Goal: Task Accomplishment & Management: Manage account settings

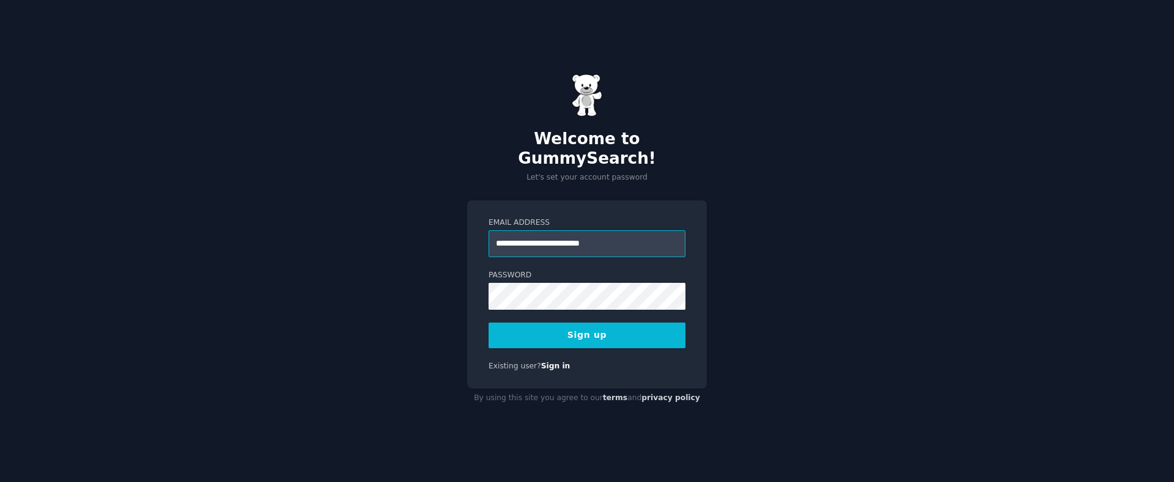
type input "**********"
click at [488, 310] on div at bounding box center [488, 310] width 0 height 0
click at [480, 276] on div "**********" at bounding box center [587, 295] width 240 height 189
click at [557, 323] on button "Sign up" at bounding box center [586, 336] width 197 height 26
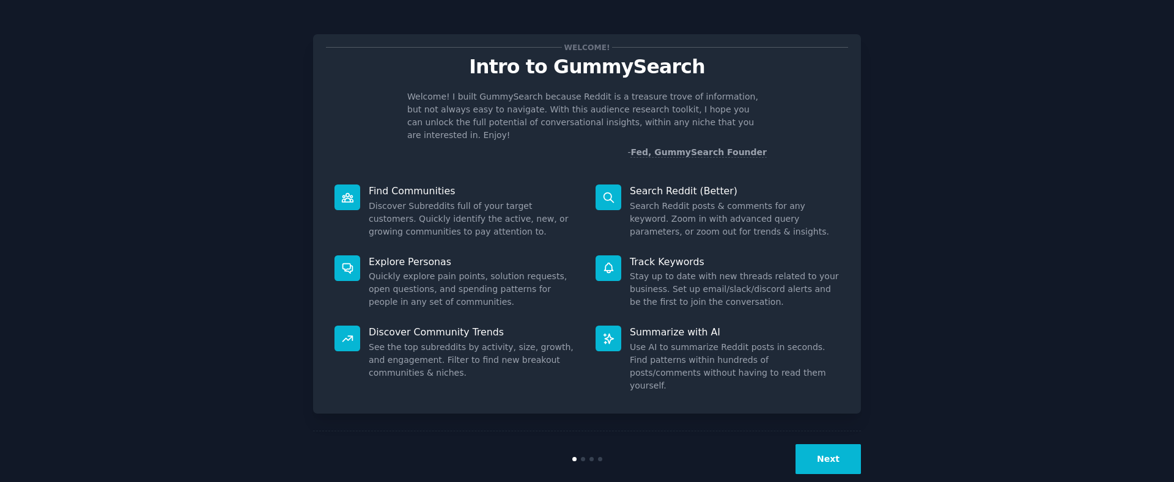
click at [836, 444] on button "Next" at bounding box center [827, 459] width 65 height 30
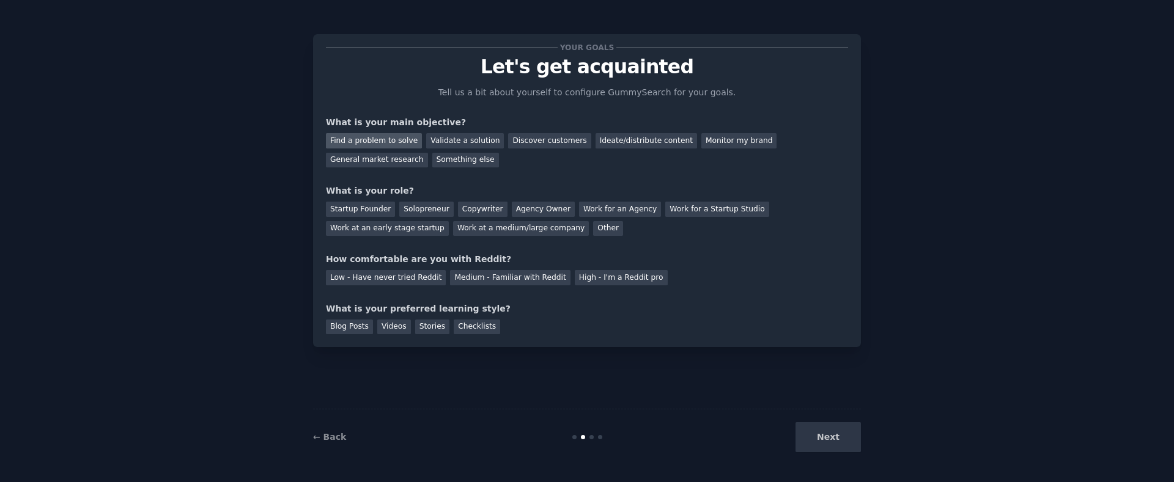
click at [378, 145] on div "Find a problem to solve" at bounding box center [374, 140] width 96 height 15
click at [418, 207] on div "Solopreneur" at bounding box center [426, 209] width 54 height 15
click at [450, 279] on div "Medium - Familiar with Reddit" at bounding box center [510, 277] width 120 height 15
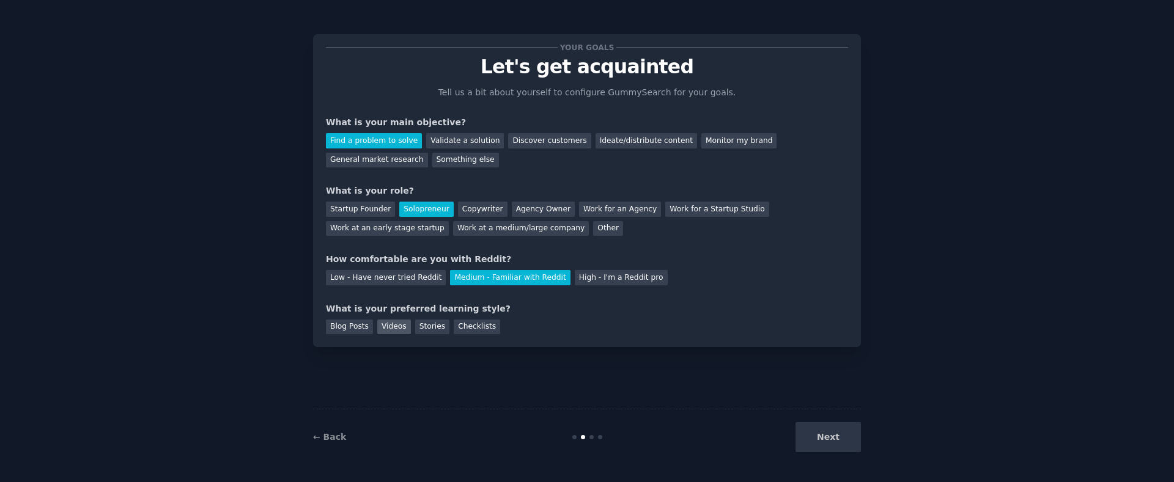
click at [384, 326] on div "Videos" at bounding box center [394, 327] width 34 height 15
click at [823, 452] on button "Next" at bounding box center [827, 437] width 65 height 30
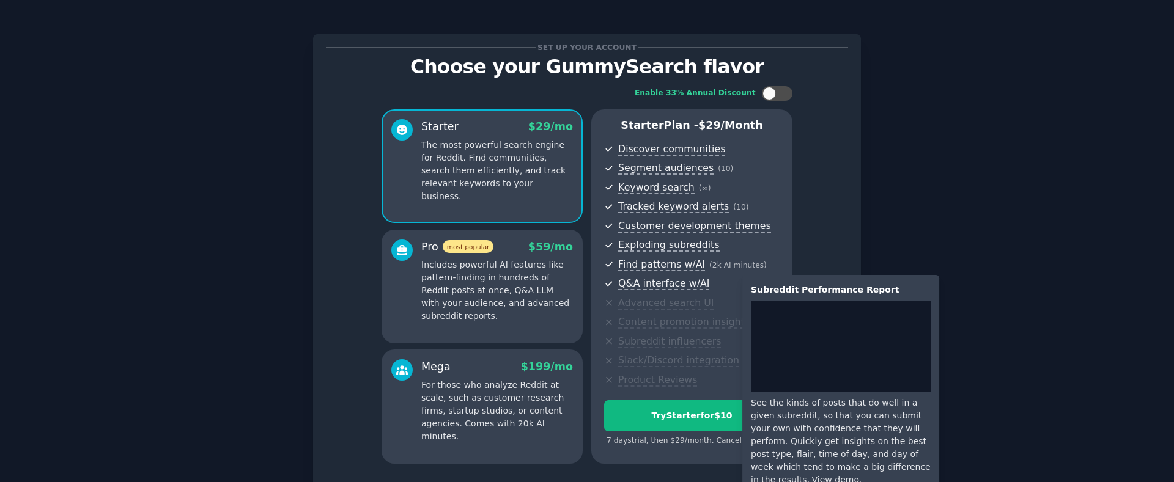
scroll to position [98, 0]
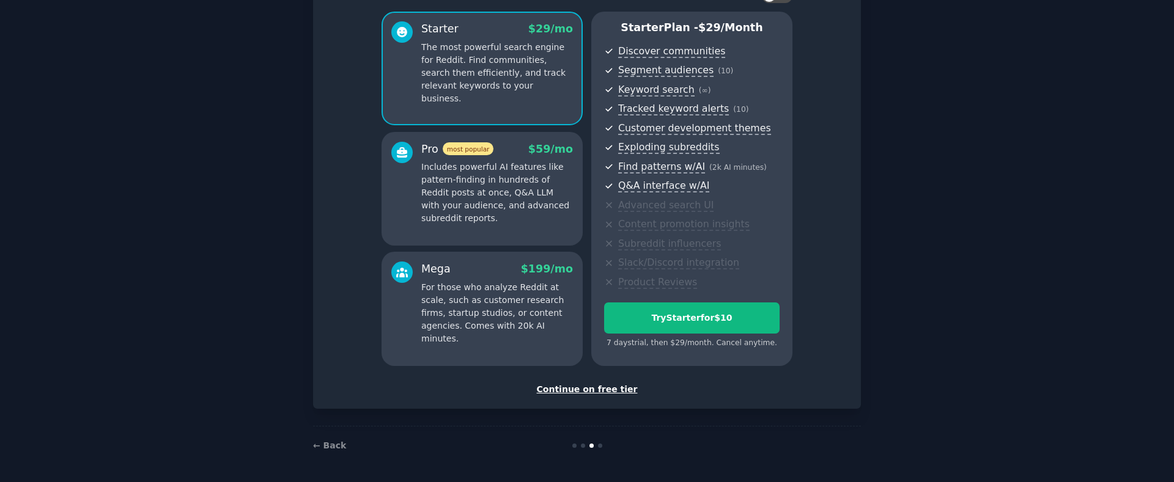
click at [605, 387] on div "Continue on free tier" at bounding box center [587, 389] width 522 height 13
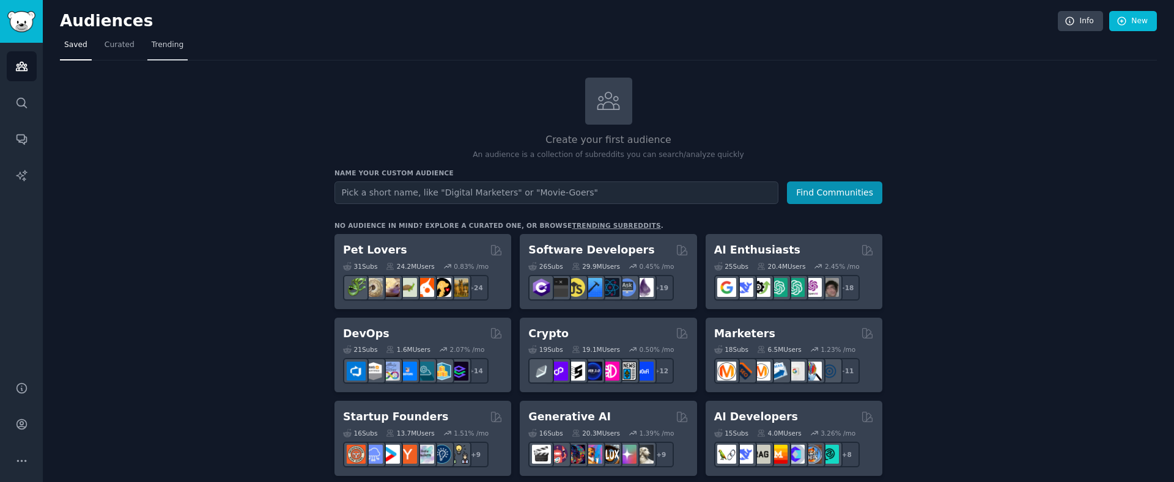
click at [175, 43] on span "Trending" at bounding box center [168, 45] width 32 height 11
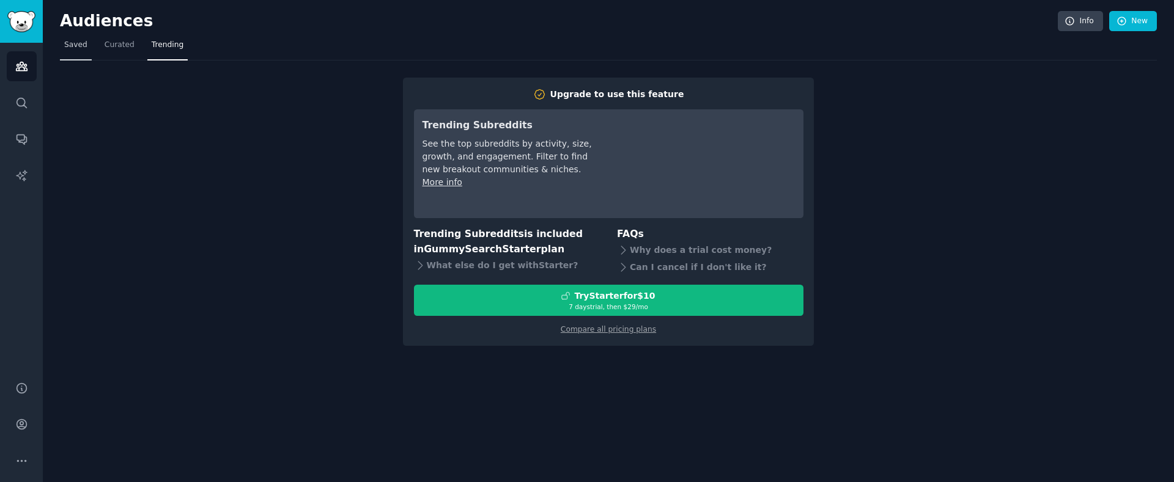
click at [63, 41] on link "Saved" at bounding box center [76, 47] width 32 height 25
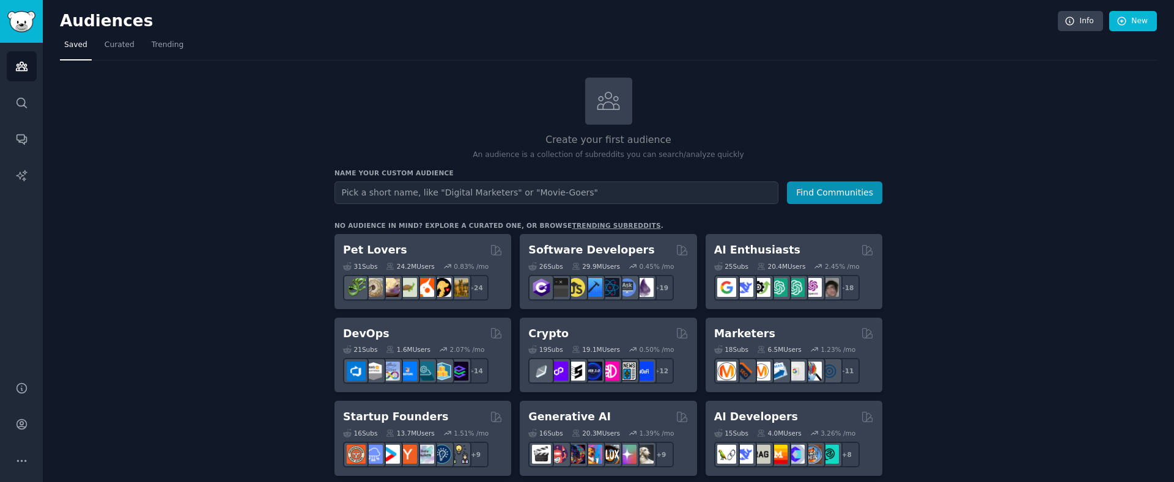
click at [587, 224] on link "trending subreddits" at bounding box center [616, 225] width 89 height 7
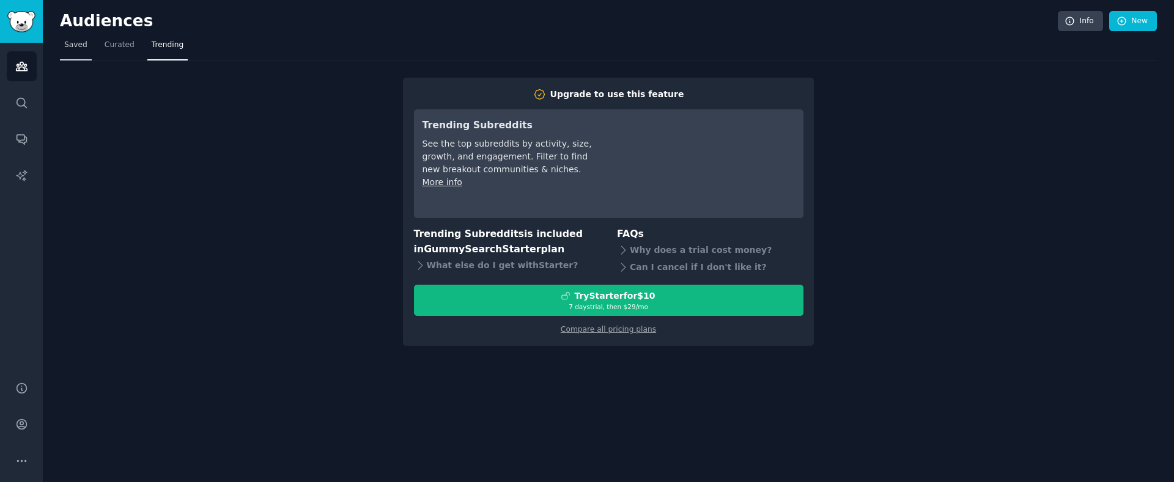
click at [77, 50] on span "Saved" at bounding box center [75, 45] width 23 height 11
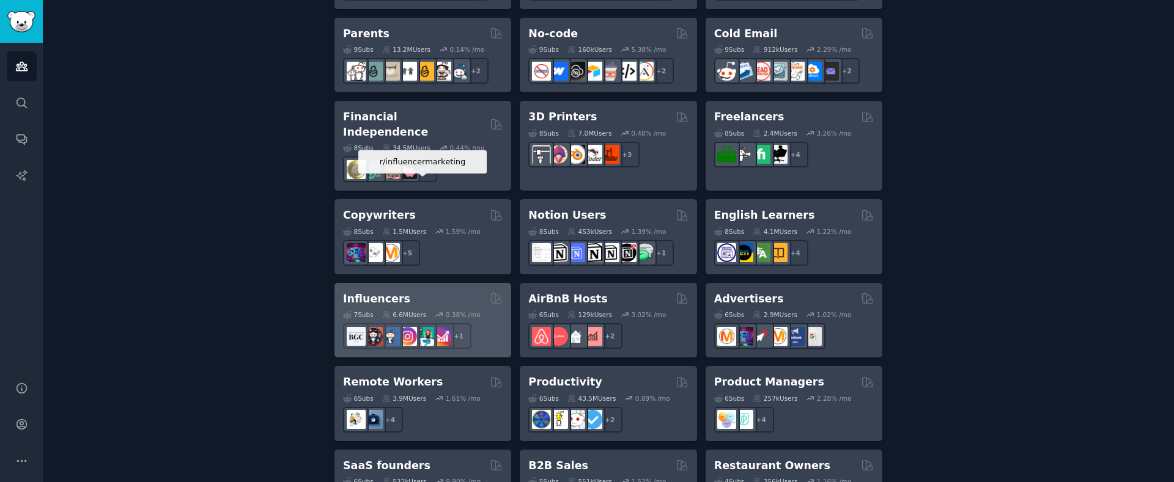
scroll to position [683, 0]
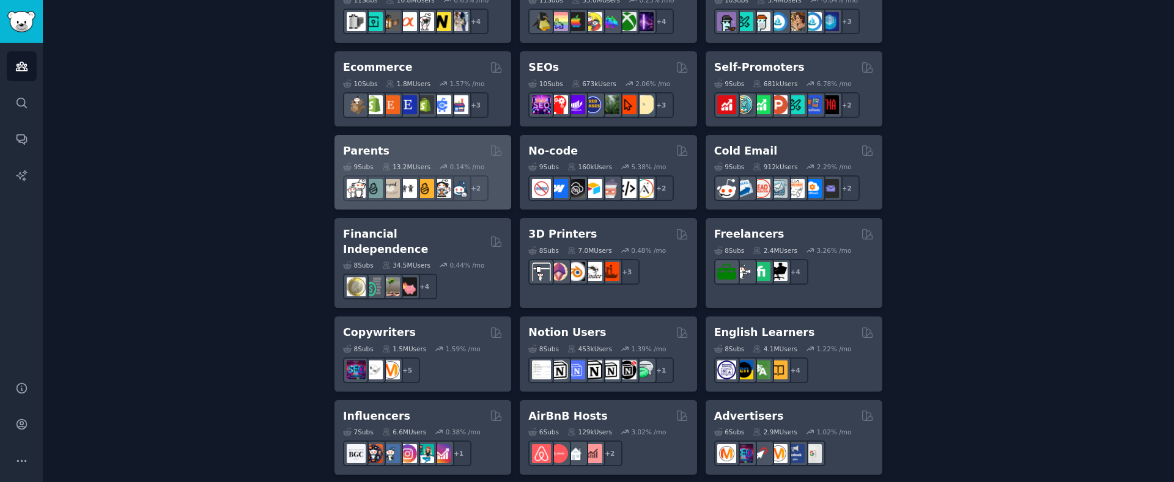
click at [351, 149] on h2 "Parents" at bounding box center [366, 151] width 46 height 15
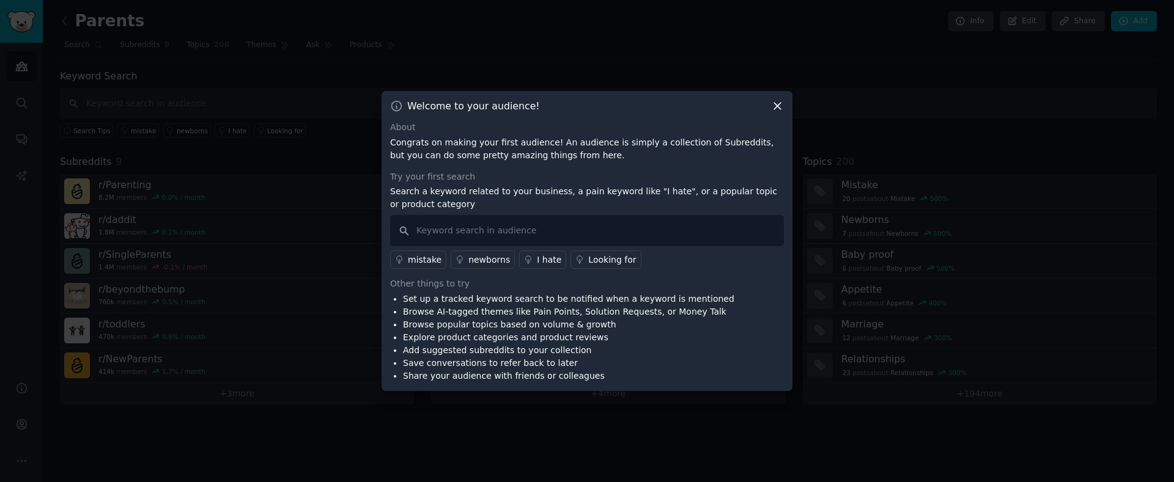
click at [779, 108] on icon at bounding box center [777, 106] width 7 height 7
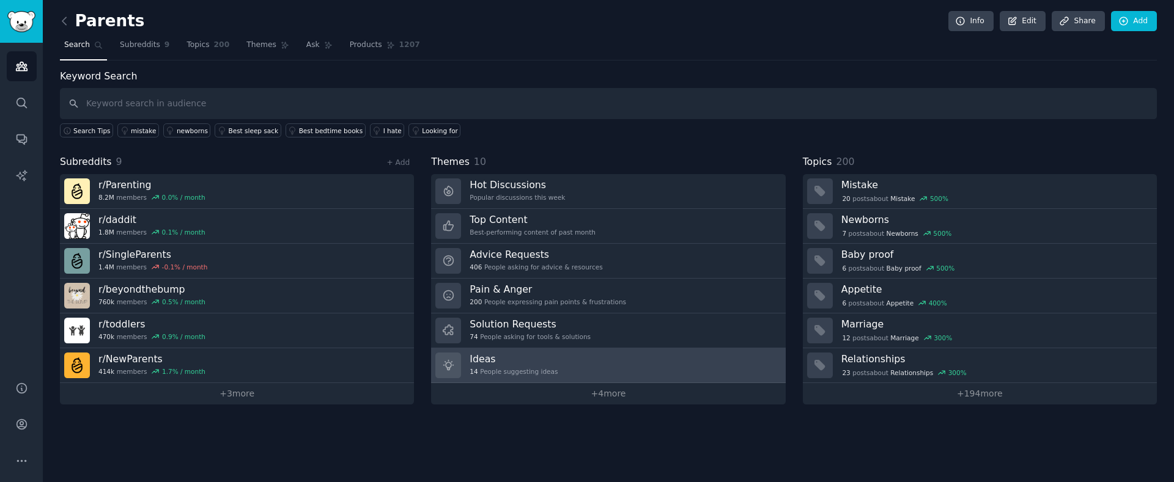
click at [562, 360] on link "Ideas 14 People suggesting ideas" at bounding box center [608, 365] width 354 height 35
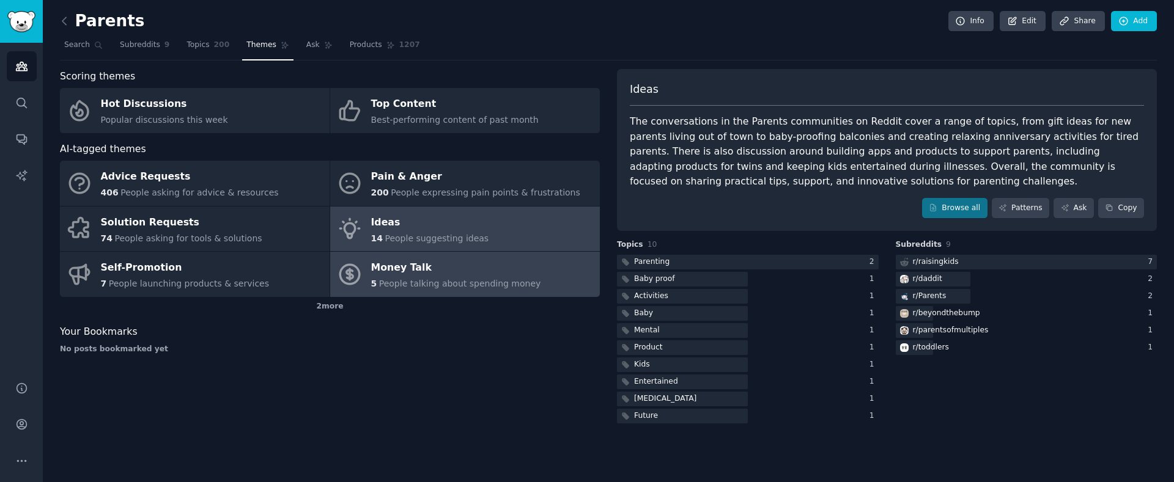
click at [510, 286] on span "People talking about spending money" at bounding box center [460, 284] width 162 height 10
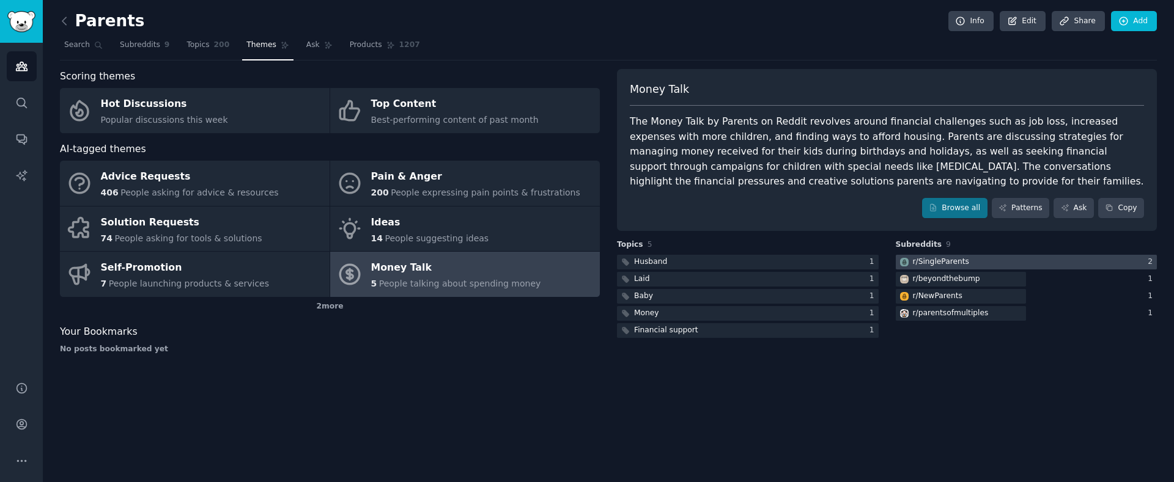
click at [944, 259] on div "r/ SingleParents" at bounding box center [941, 262] width 56 height 11
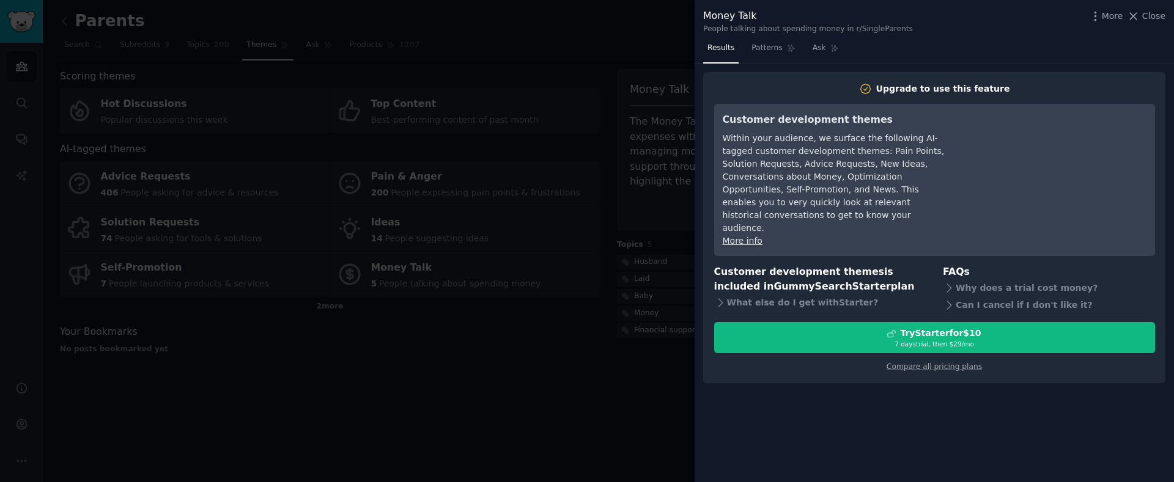
click at [572, 26] on div at bounding box center [587, 241] width 1174 height 482
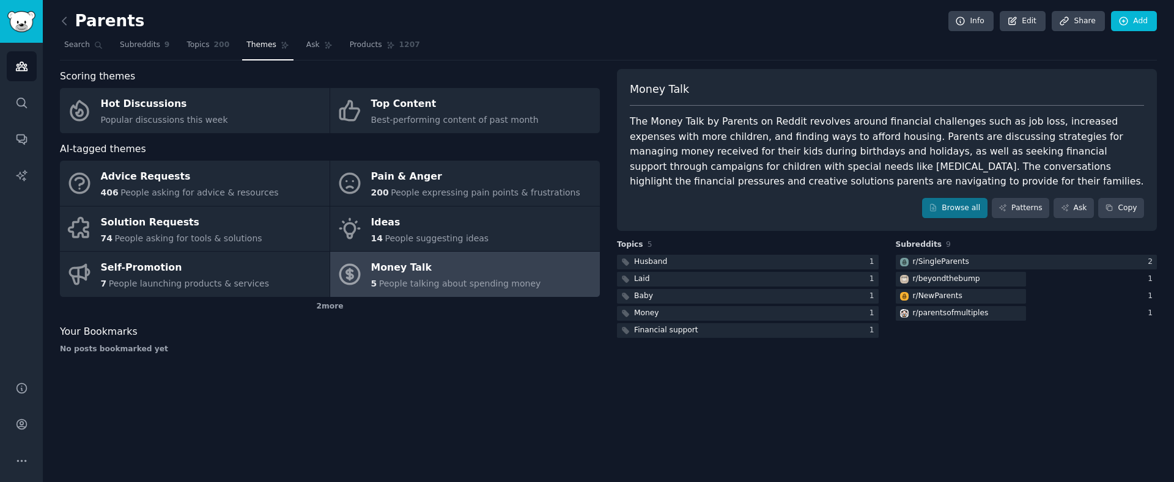
click at [71, 16] on link at bounding box center [67, 22] width 15 height 20
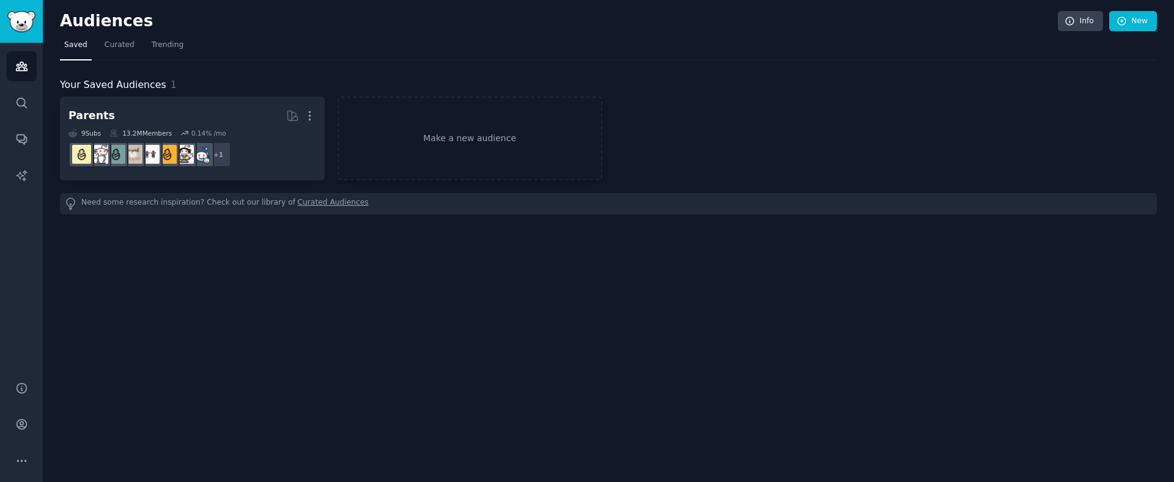
click at [76, 50] on span "Saved" at bounding box center [75, 45] width 23 height 11
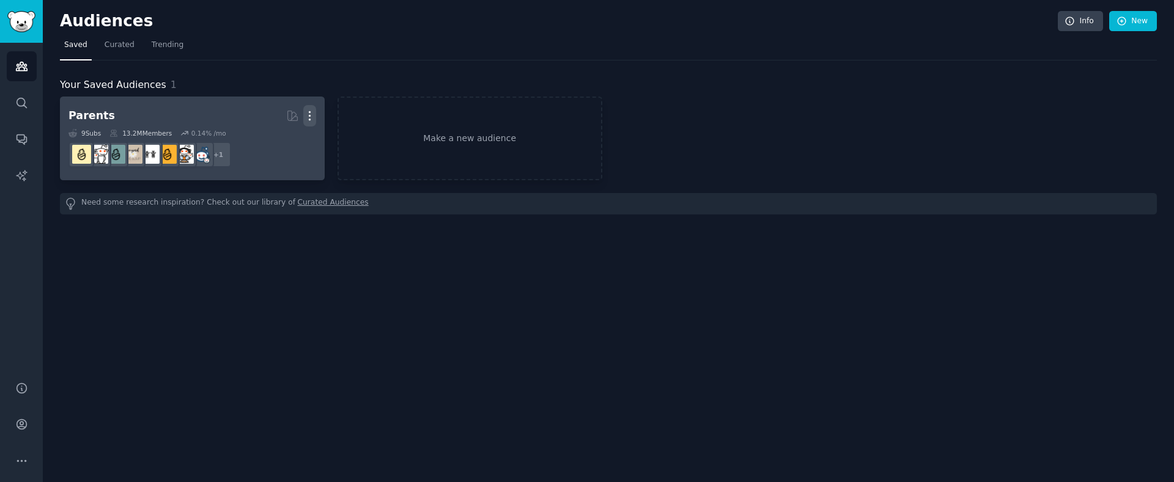
click at [314, 114] on icon "button" at bounding box center [309, 115] width 13 height 13
click at [276, 147] on p "Delete" at bounding box center [276, 141] width 28 height 13
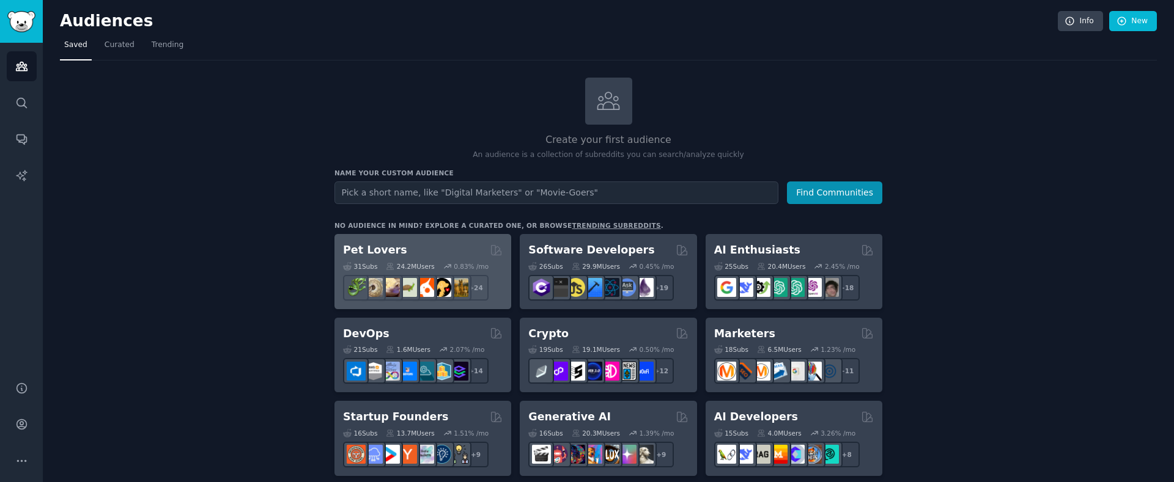
click at [435, 258] on div "31 Sub s 24.2M Users 0.83 % /mo + 24" at bounding box center [423, 279] width 160 height 43
